Goal: Task Accomplishment & Management: Manage account settings

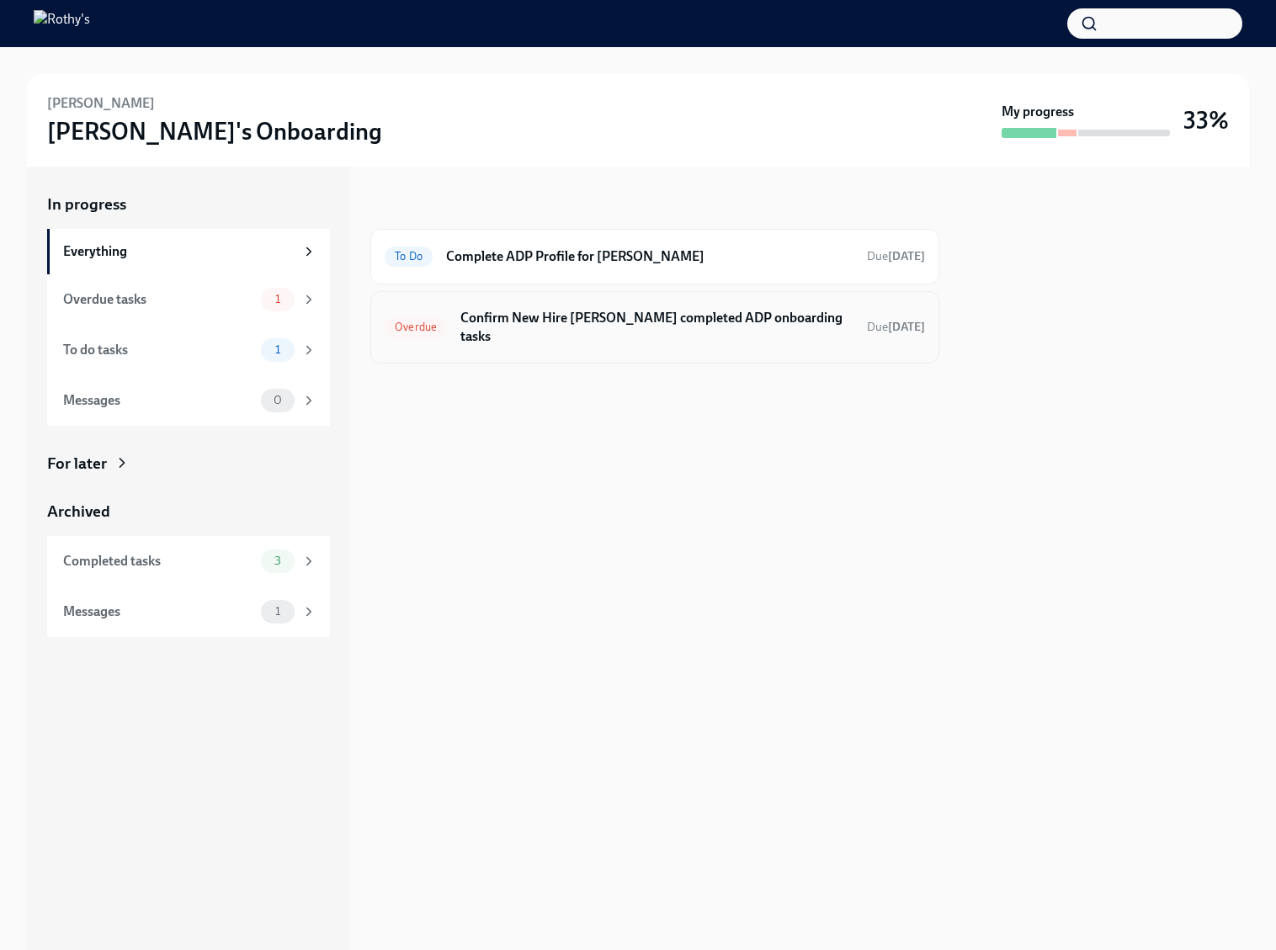
click at [556, 316] on h6 "Confirm New Hire Zahir Ellis completed ADP onboarding tasks" at bounding box center [656, 327] width 393 height 37
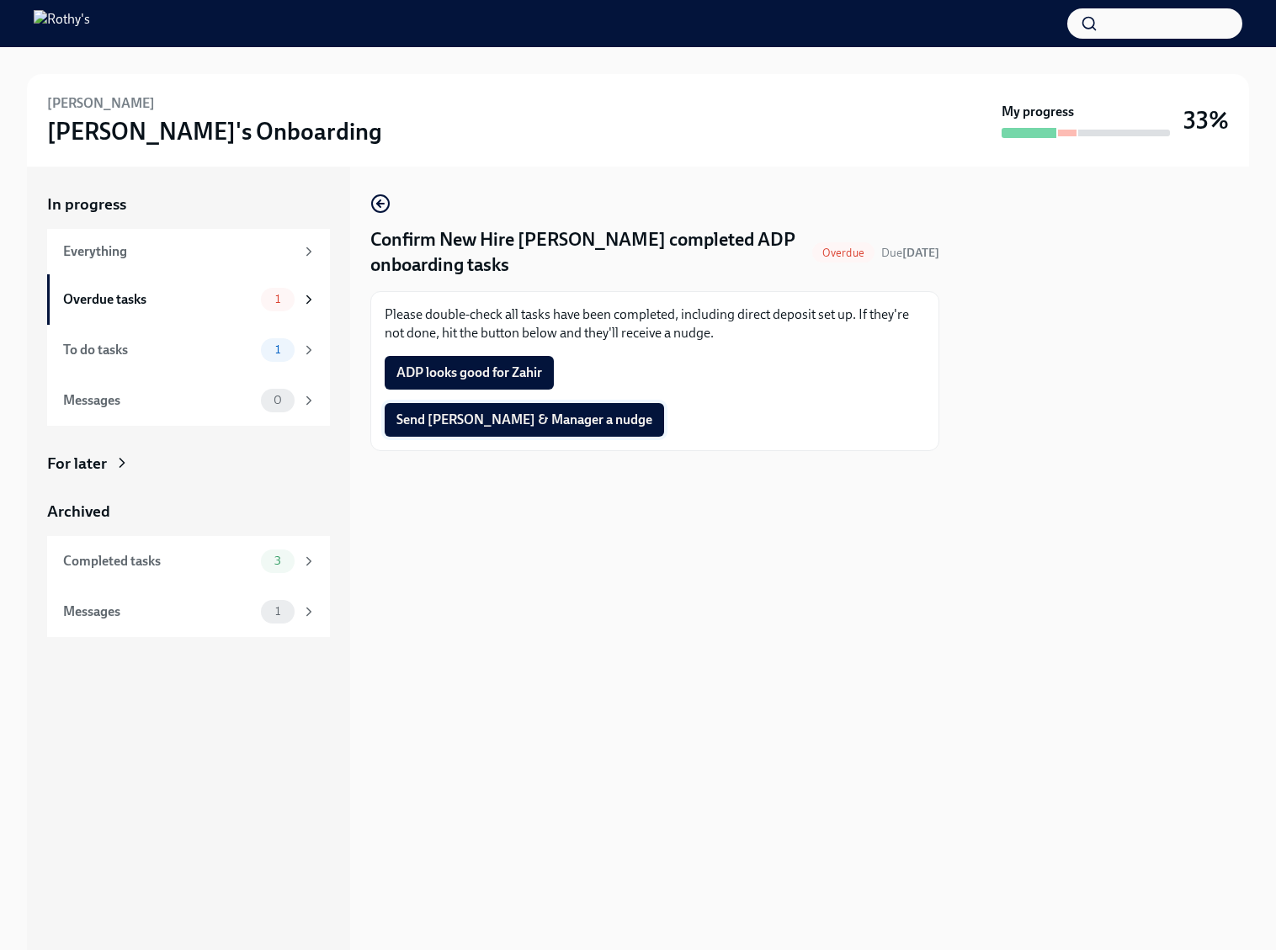
click at [527, 425] on span "Send Zahir & Manager a nudge" at bounding box center [524, 420] width 256 height 17
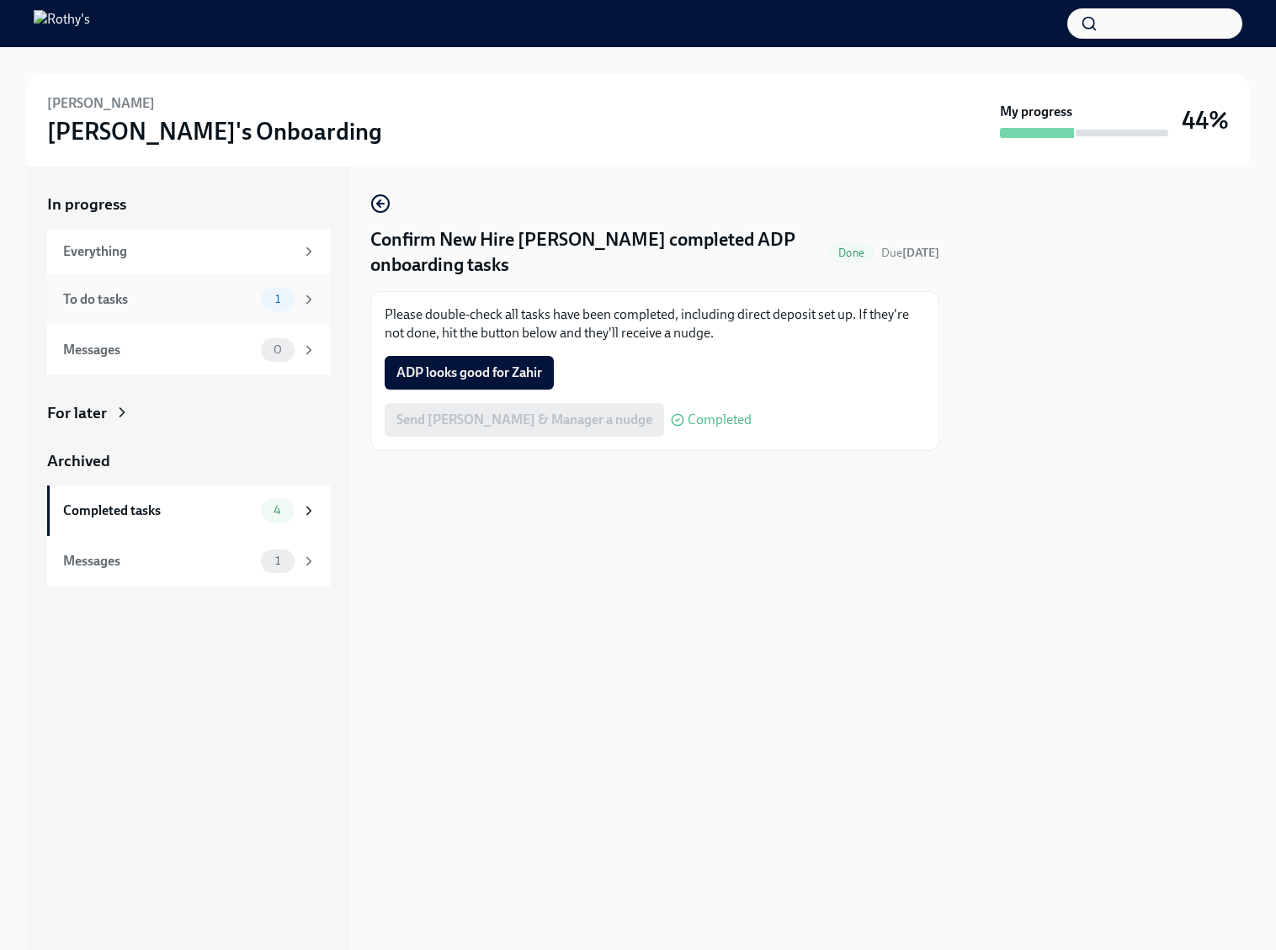
click at [238, 288] on div "To do tasks 1" at bounding box center [189, 300] width 253 height 24
